Goal: Task Accomplishment & Management: Manage account settings

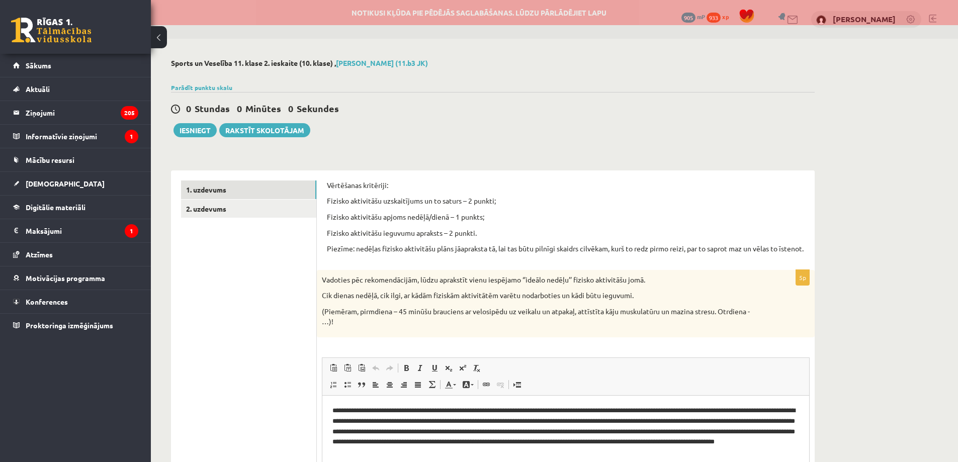
click at [73, 32] on link at bounding box center [51, 30] width 80 height 25
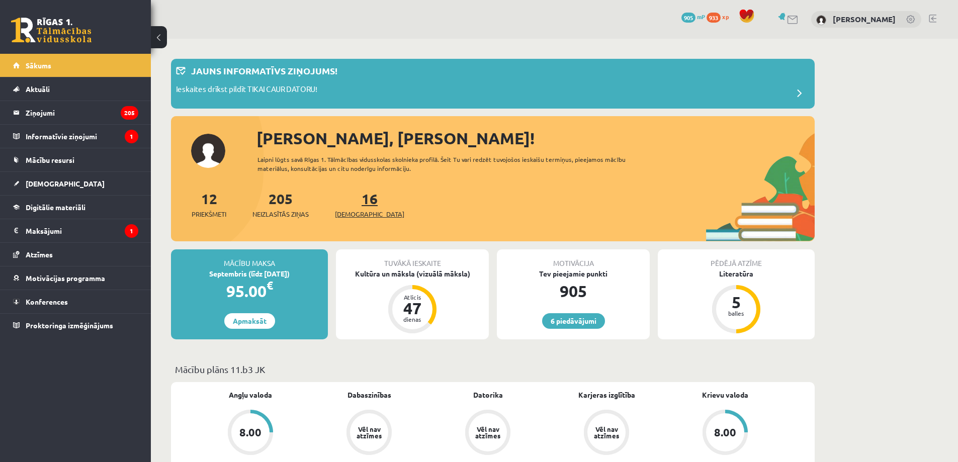
click at [355, 216] on span "[DEMOGRAPHIC_DATA]" at bounding box center [369, 214] width 69 height 10
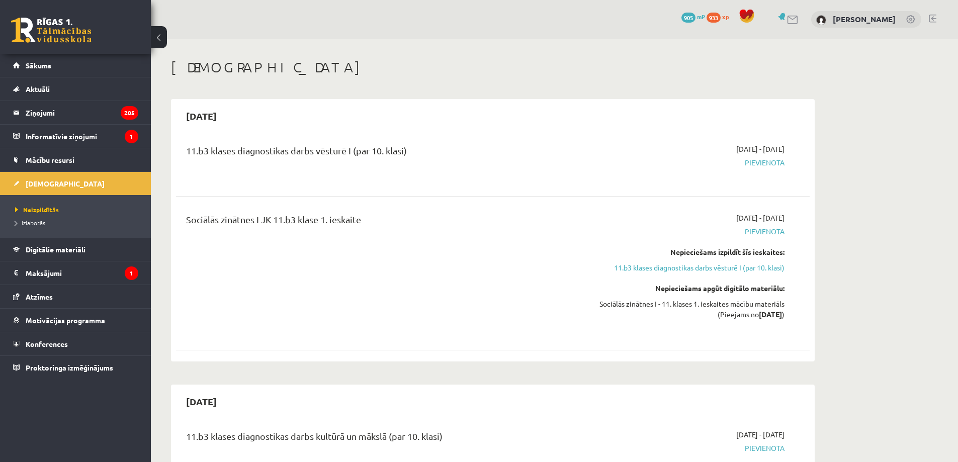
click at [939, 18] on div "0 Dāvanas 905 mP 933 xp Sandijs Rozevskis" at bounding box center [554, 19] width 807 height 39
click at [933, 21] on link at bounding box center [933, 19] width 8 height 8
